Goal: Transaction & Acquisition: Download file/media

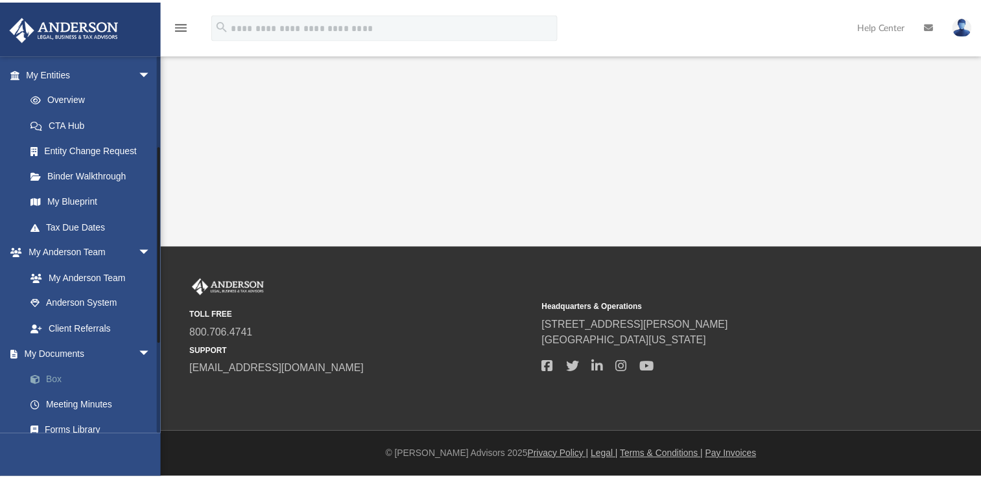
scroll to position [172, 0]
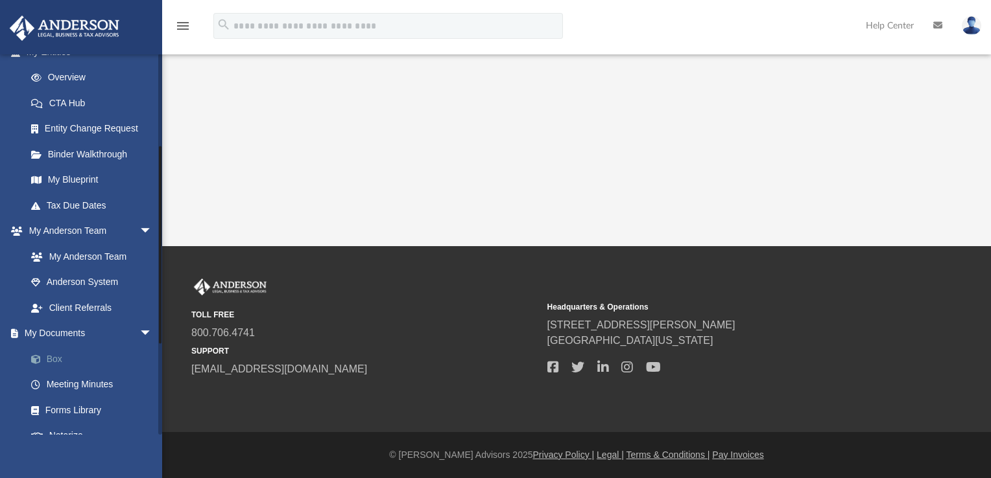
click at [49, 354] on link "Box" at bounding box center [95, 359] width 154 height 26
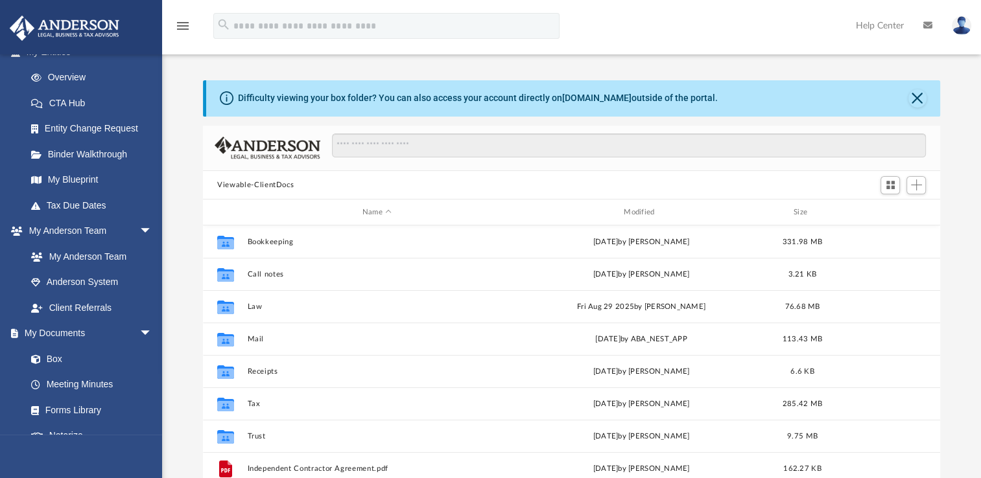
scroll to position [285, 726]
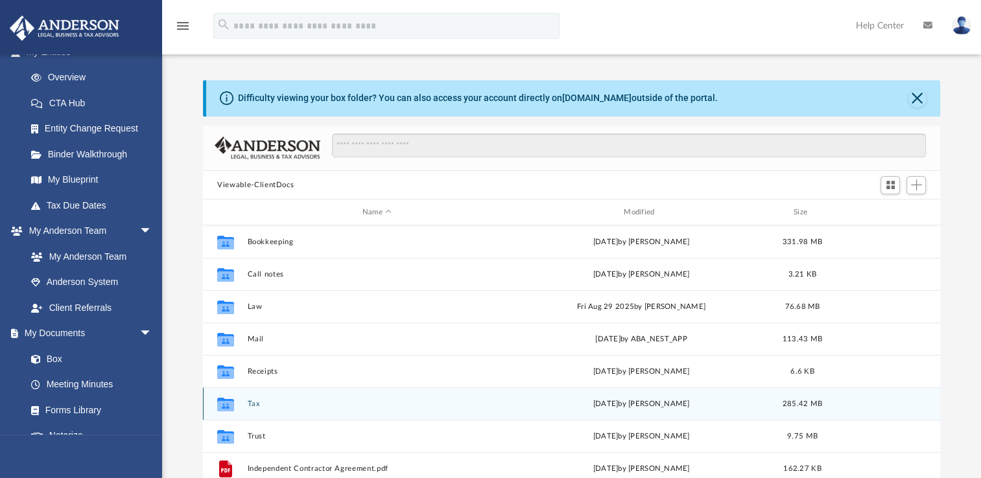
click at [265, 398] on div "Collaborated Folder Tax [DATE] by [PERSON_NAME] 285.42 MB" at bounding box center [571, 404] width 737 height 32
click at [264, 398] on div "Collaborated Folder Tax [DATE] by [PERSON_NAME] 285.42 MB" at bounding box center [571, 404] width 737 height 32
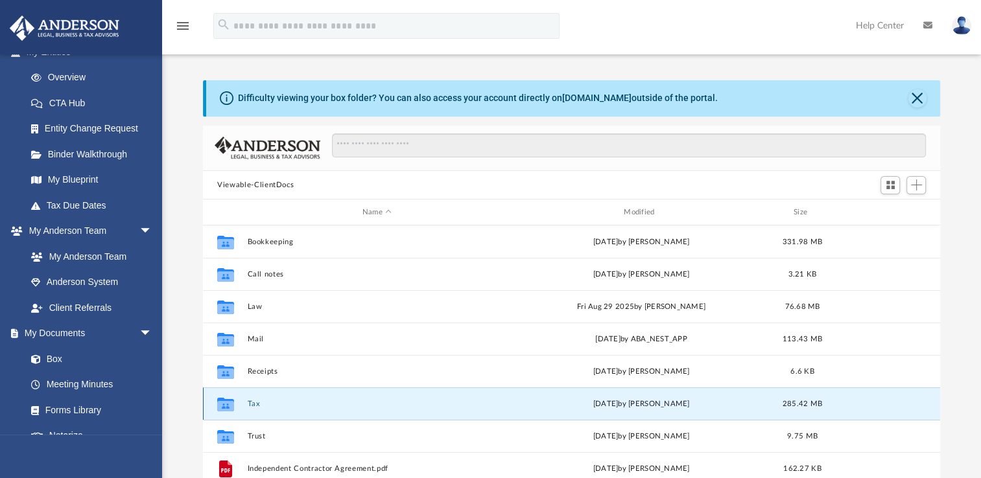
click at [221, 407] on icon "grid" at bounding box center [225, 406] width 17 height 10
click at [259, 403] on button "Tax" at bounding box center [377, 404] width 259 height 8
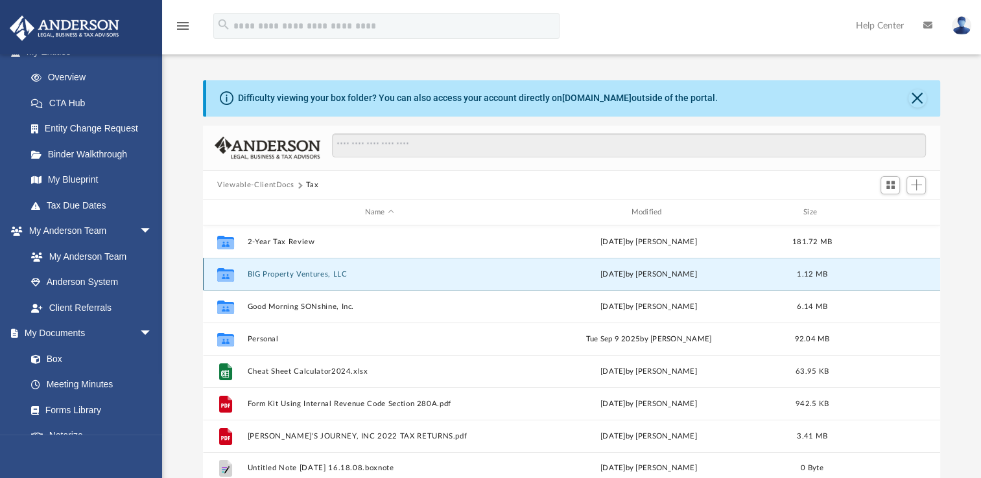
click at [353, 271] on button "BIG Property Ventures, LLC" at bounding box center [380, 274] width 264 height 8
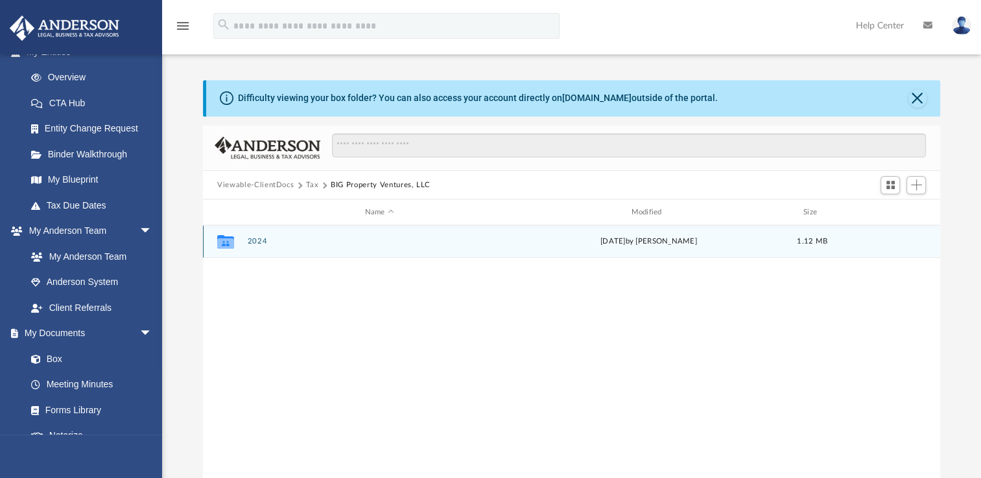
click at [327, 249] on div "Collaborated Folder 2024 [DATE] by [PERSON_NAME] 1.12 MB" at bounding box center [571, 242] width 737 height 32
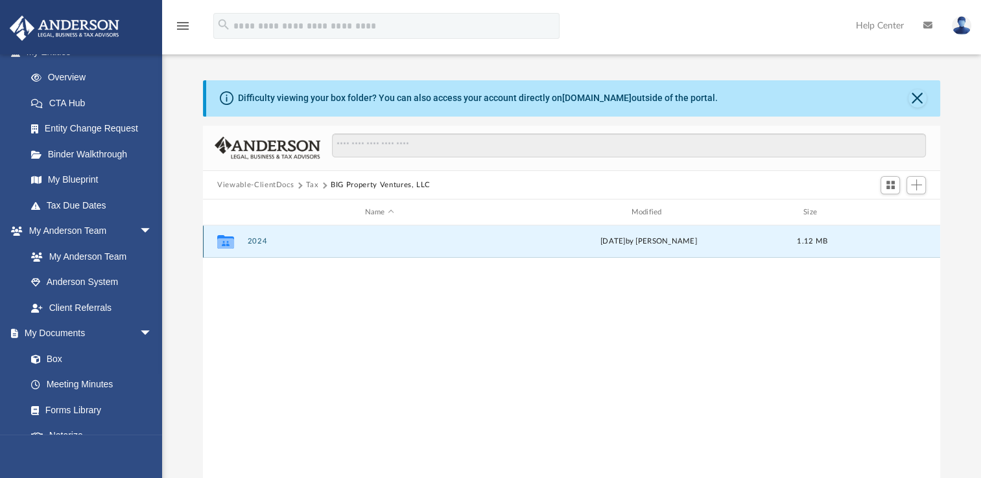
click at [327, 249] on div "Collaborated Folder 2024 [DATE] by [PERSON_NAME] 1.12 MB" at bounding box center [571, 242] width 737 height 32
click at [326, 248] on div "Collaborated Folder 2024 [DATE] by [PERSON_NAME] 1.12 MB" at bounding box center [571, 242] width 737 height 32
click at [263, 243] on button "2024" at bounding box center [380, 241] width 264 height 8
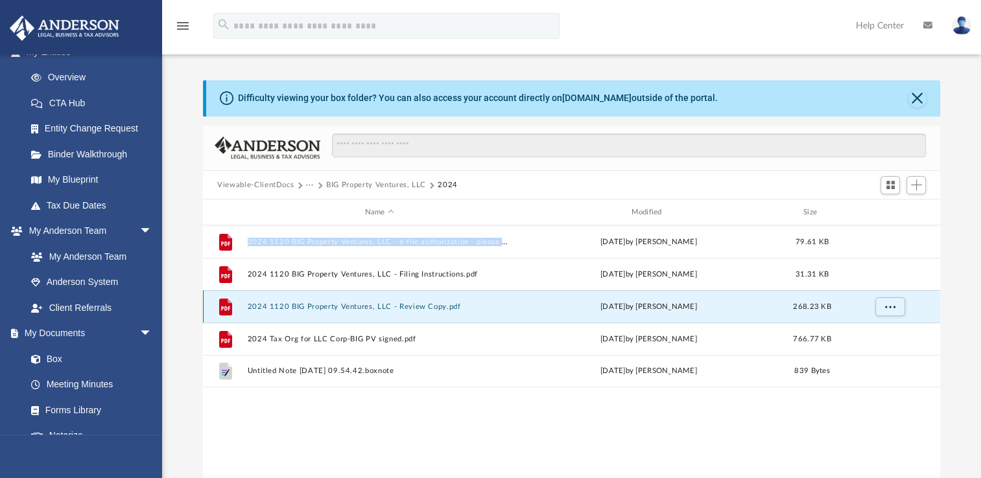
click at [423, 307] on button "2024 1120 BIG Property Ventures, LLC - Review Copy.pdf" at bounding box center [380, 307] width 264 height 8
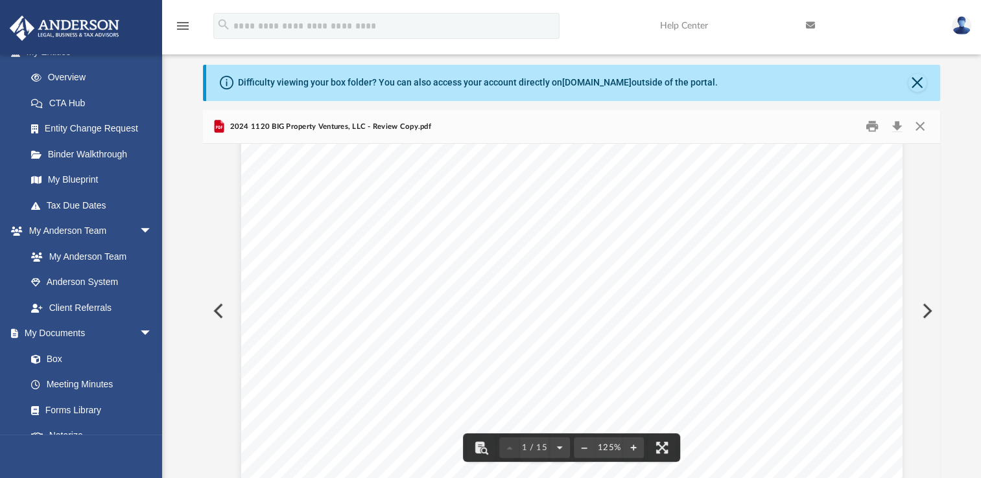
scroll to position [65, 0]
click at [893, 126] on button "Download" at bounding box center [896, 127] width 23 height 20
